Goal: Information Seeking & Learning: Learn about a topic

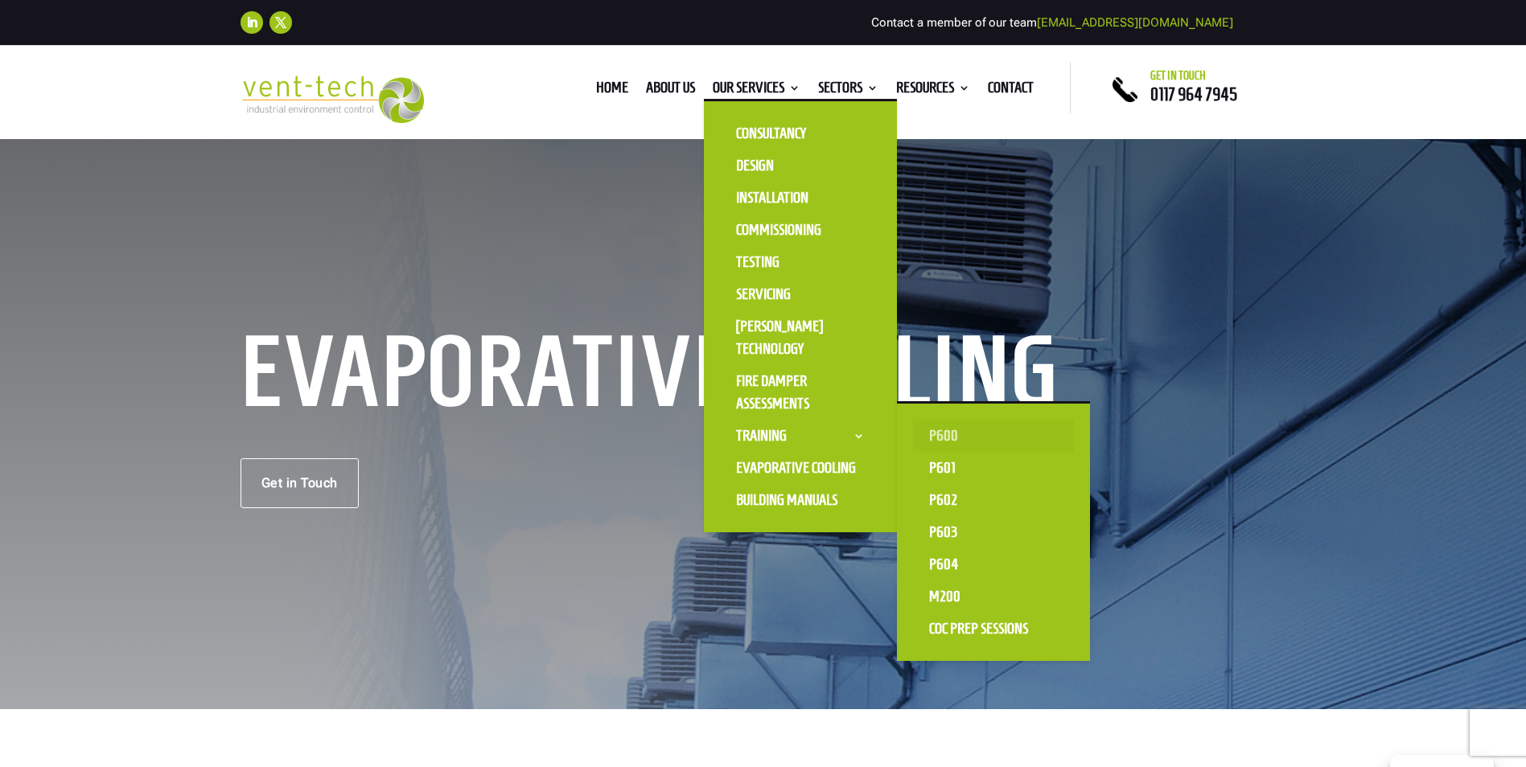
click at [934, 432] on link "P600" at bounding box center [993, 436] width 161 height 32
click at [939, 438] on link "P600" at bounding box center [993, 436] width 161 height 32
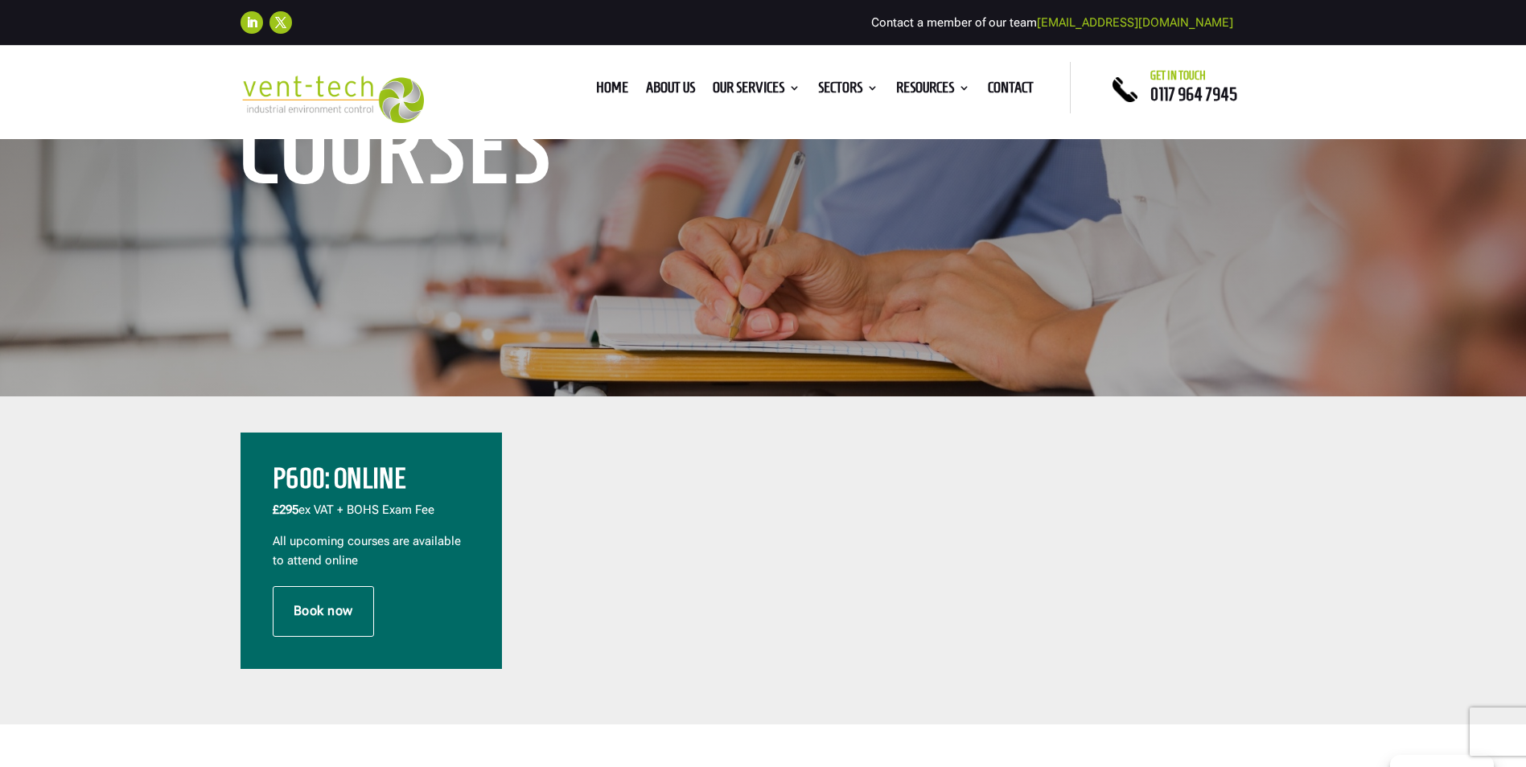
scroll to position [322, 0]
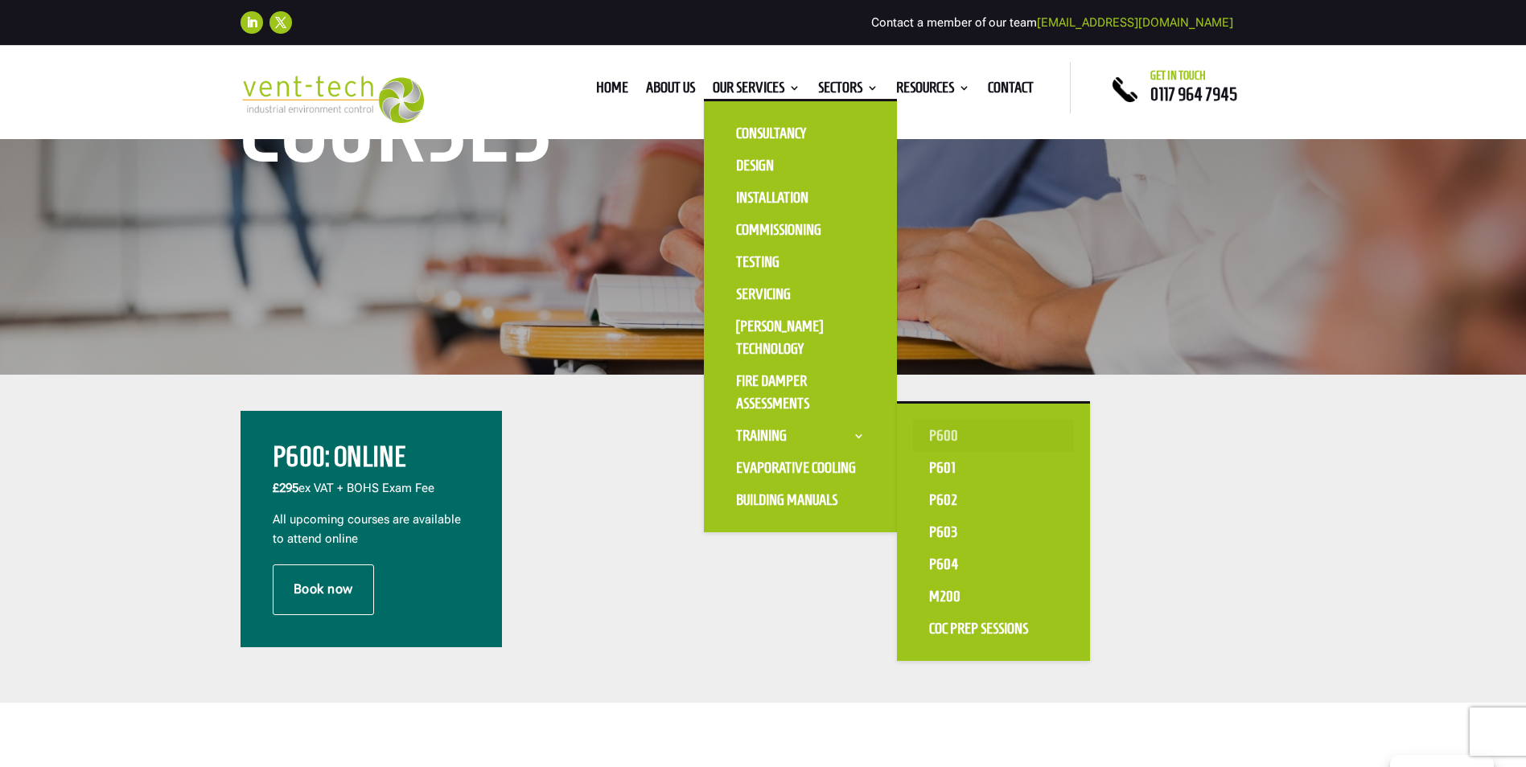
click at [939, 428] on link "P600" at bounding box center [993, 436] width 161 height 32
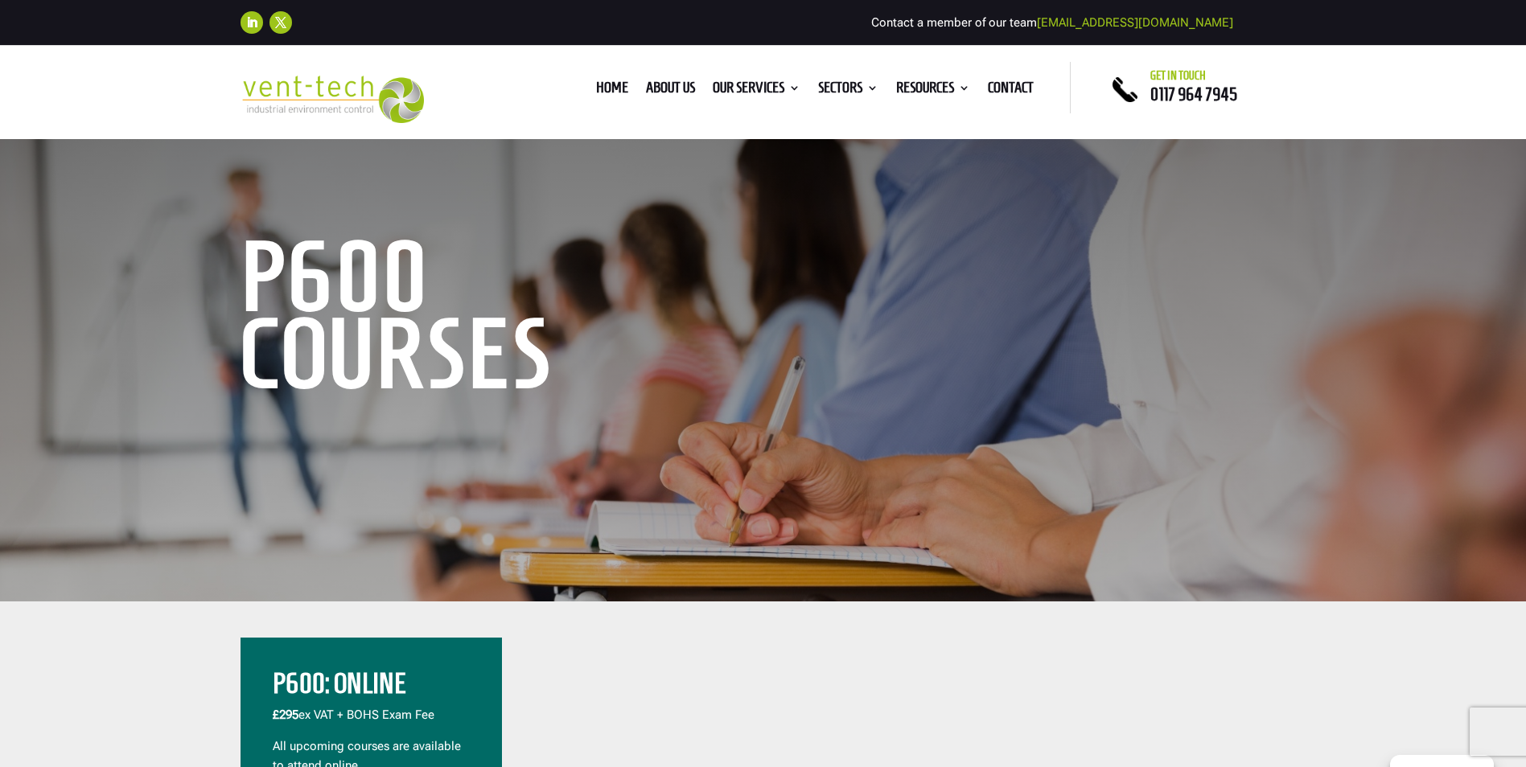
scroll to position [241, 0]
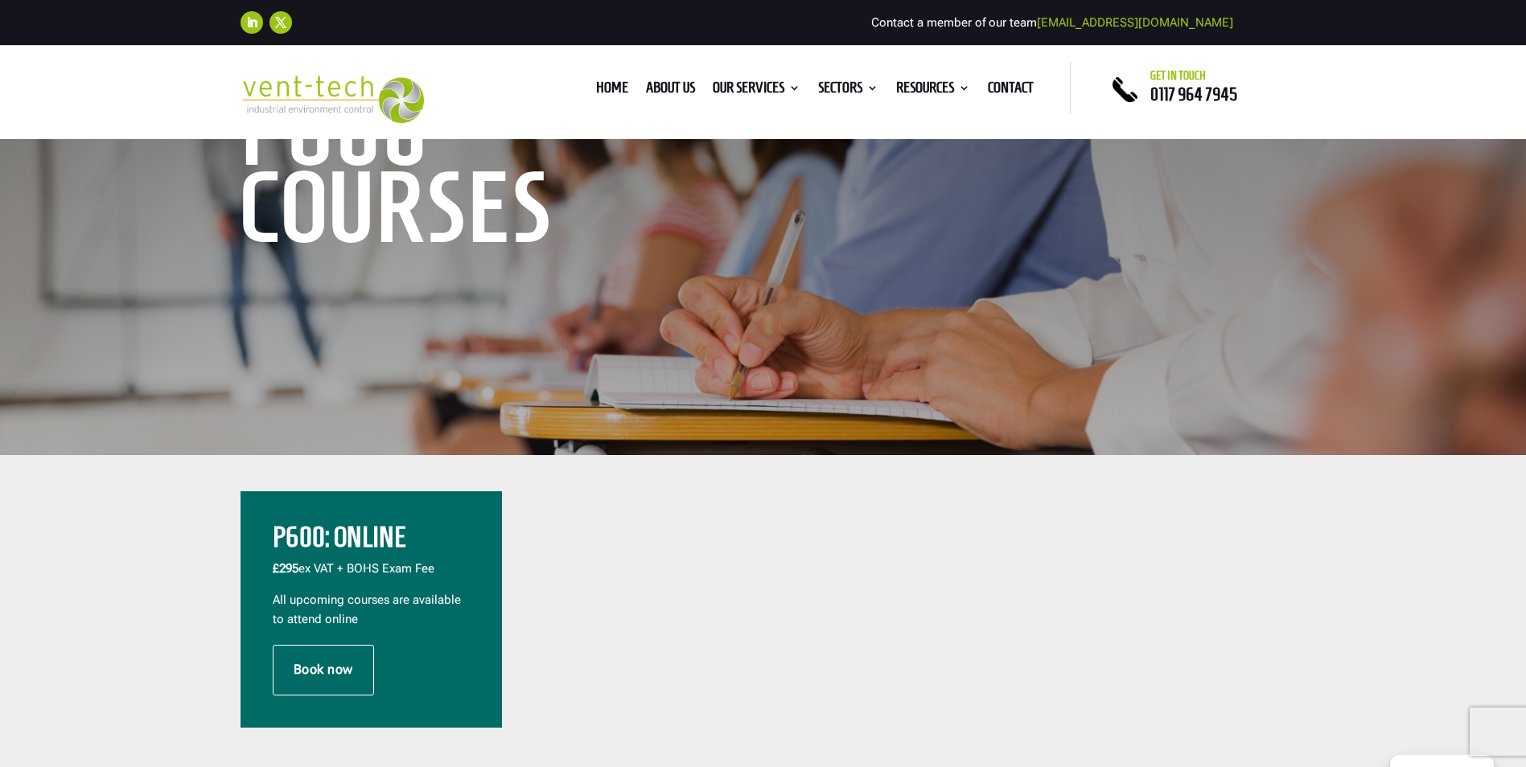
click at [349, 540] on h2 "P600: Online" at bounding box center [371, 542] width 197 height 36
